Goal: Task Accomplishment & Management: Use online tool/utility

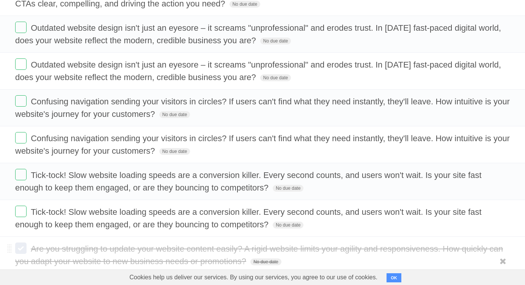
scroll to position [417, 0]
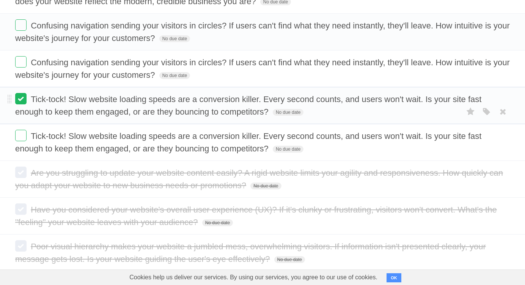
click at [26, 99] on label at bounding box center [20, 98] width 11 height 11
click at [19, 130] on label at bounding box center [20, 135] width 11 height 11
click at [19, 65] on label at bounding box center [20, 61] width 11 height 11
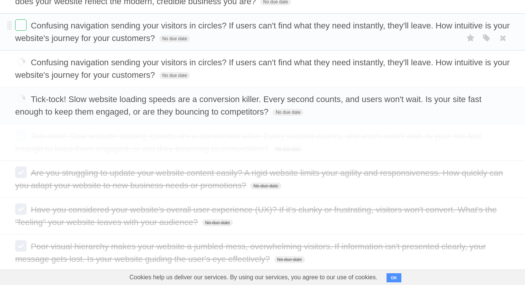
click at [20, 33] on form "Confusing navigation sending your visitors in circles? If users can't find what…" at bounding box center [262, 31] width 495 height 25
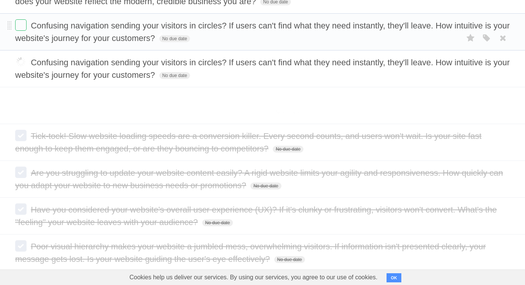
drag, startPoint x: 21, startPoint y: 28, endPoint x: 30, endPoint y: 36, distance: 11.3
click at [21, 28] on label at bounding box center [20, 24] width 11 height 11
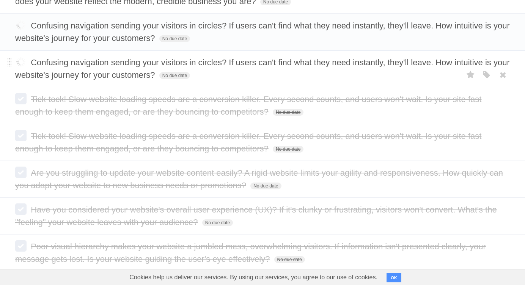
scroll to position [341, 0]
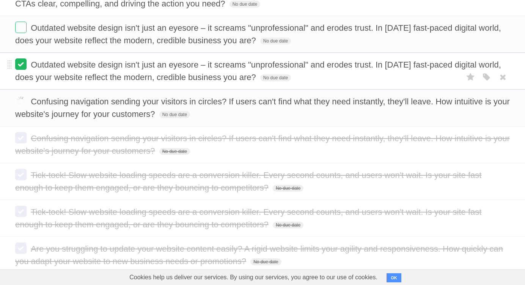
click at [19, 66] on label at bounding box center [20, 63] width 11 height 11
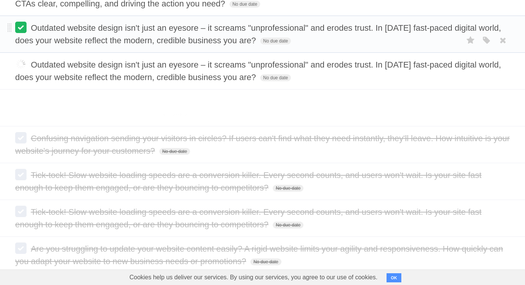
click at [18, 31] on label at bounding box center [20, 27] width 11 height 11
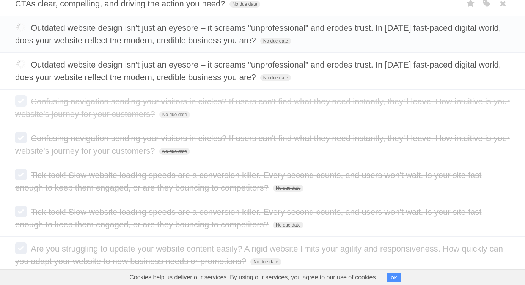
scroll to position [190, 0]
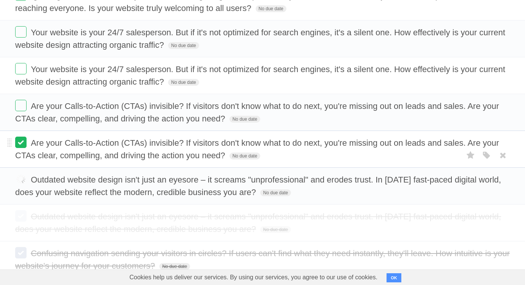
click at [15, 140] on label at bounding box center [20, 142] width 11 height 11
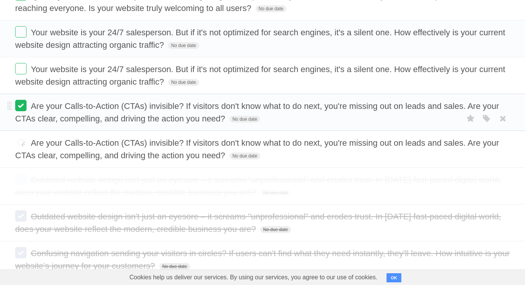
click at [20, 105] on label at bounding box center [20, 105] width 11 height 11
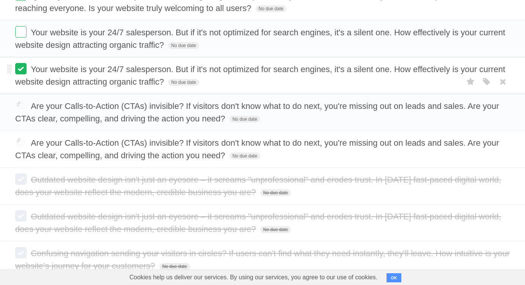
click at [19, 69] on label at bounding box center [20, 68] width 11 height 11
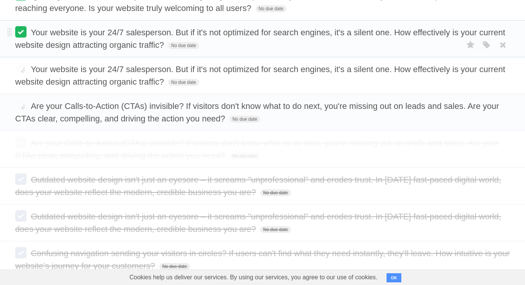
click at [25, 35] on label at bounding box center [20, 31] width 11 height 11
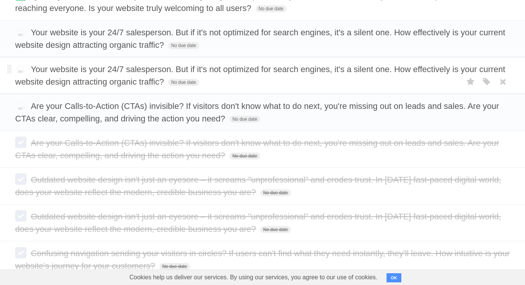
scroll to position [114, 0]
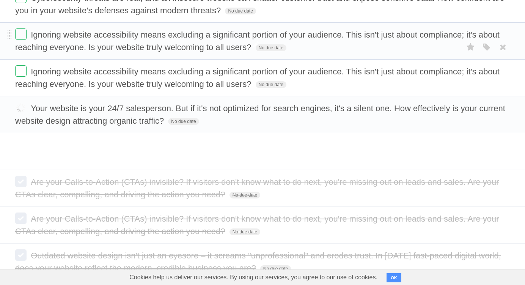
drag, startPoint x: 17, startPoint y: 71, endPoint x: 20, endPoint y: 50, distance: 21.0
click at [17, 68] on label at bounding box center [20, 70] width 11 height 11
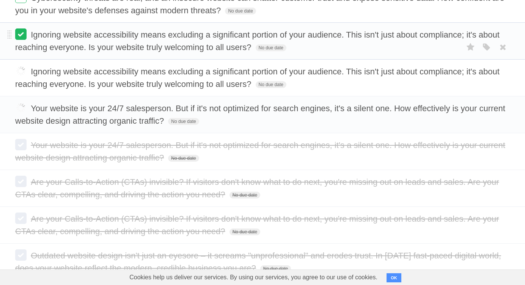
click at [20, 32] on label at bounding box center [20, 33] width 11 height 11
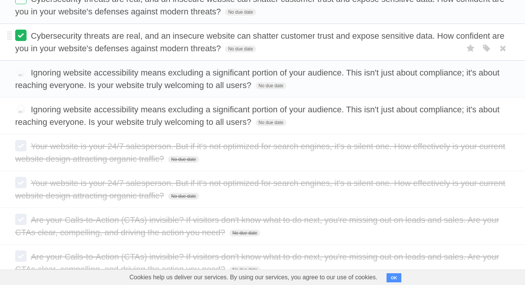
click at [25, 35] on label at bounding box center [20, 35] width 11 height 11
